Goal: Find specific page/section

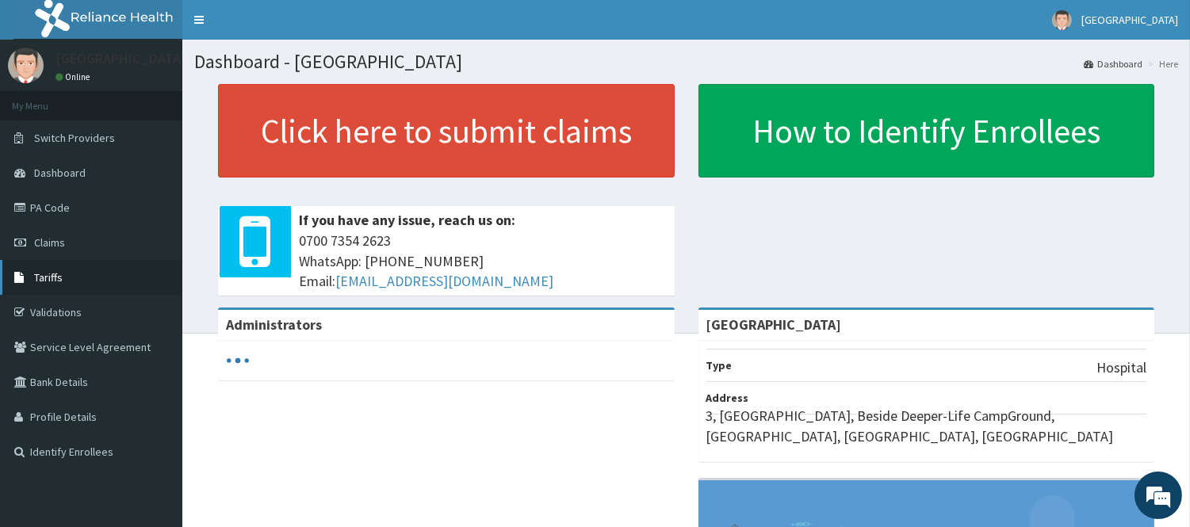
click at [44, 279] on span "Tariffs" at bounding box center [48, 277] width 29 height 14
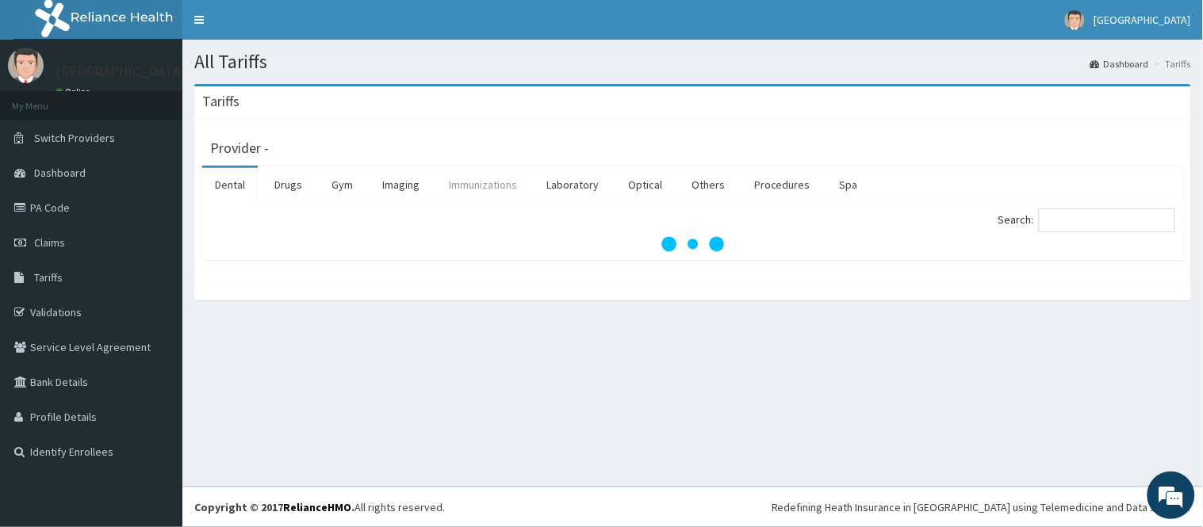
click at [462, 184] on link "Immunizations" at bounding box center [483, 184] width 94 height 33
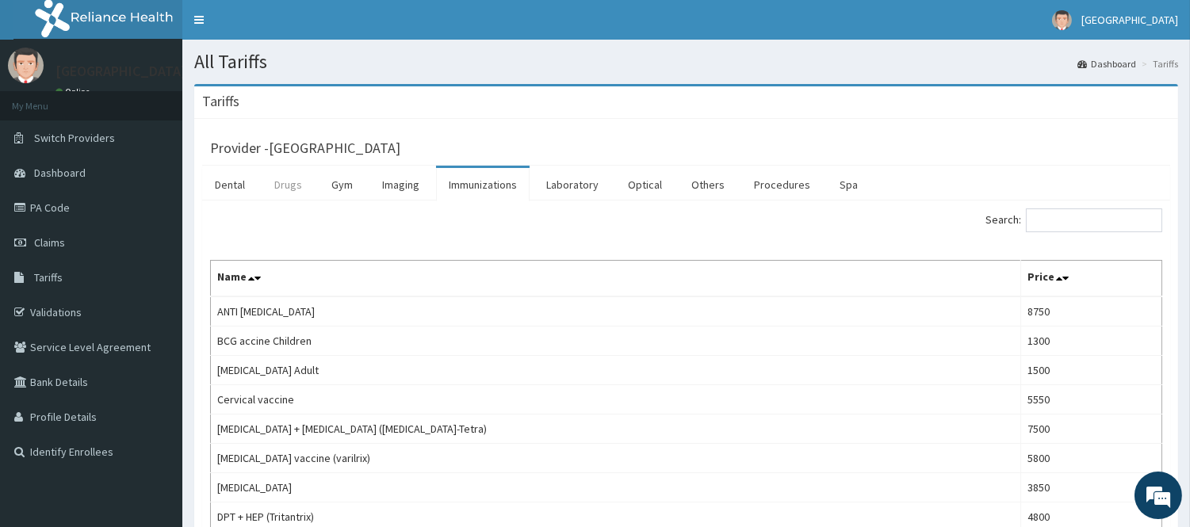
click at [277, 190] on link "Drugs" at bounding box center [288, 184] width 53 height 33
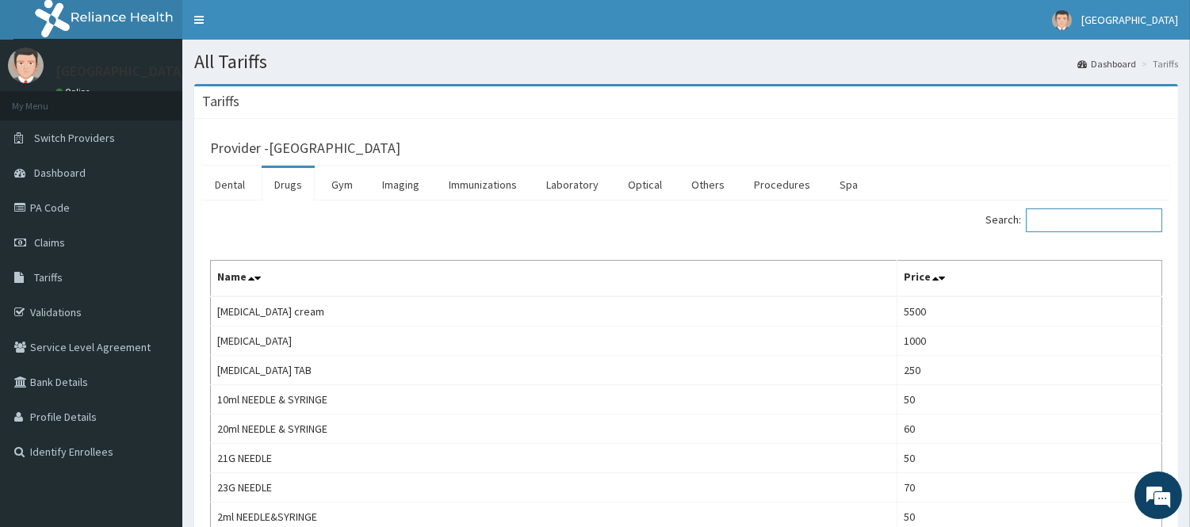
click at [1071, 209] on input "Search:" at bounding box center [1094, 220] width 136 height 24
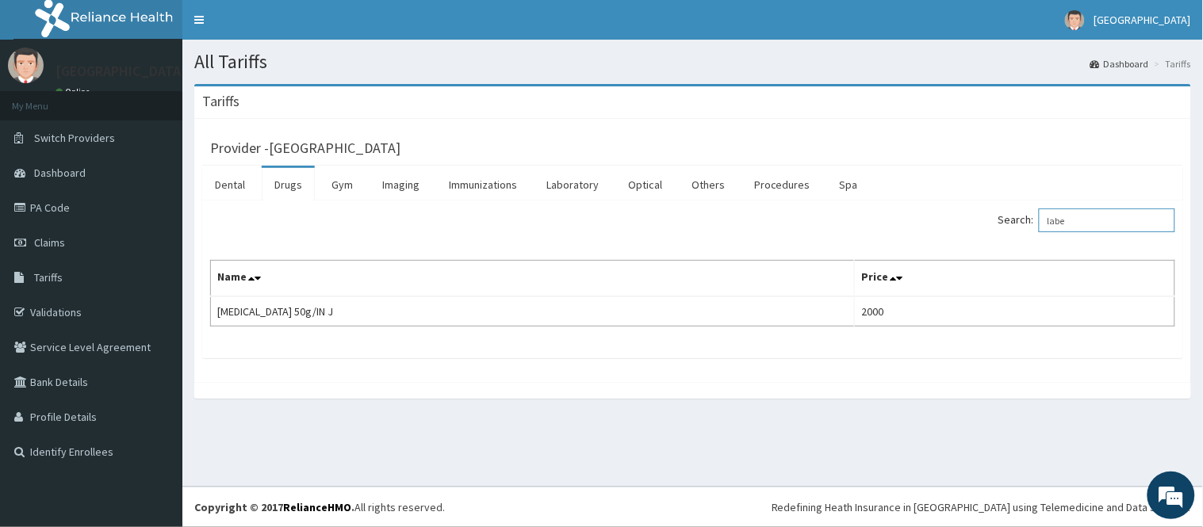
type input "labe"
